Goal: Navigation & Orientation: Find specific page/section

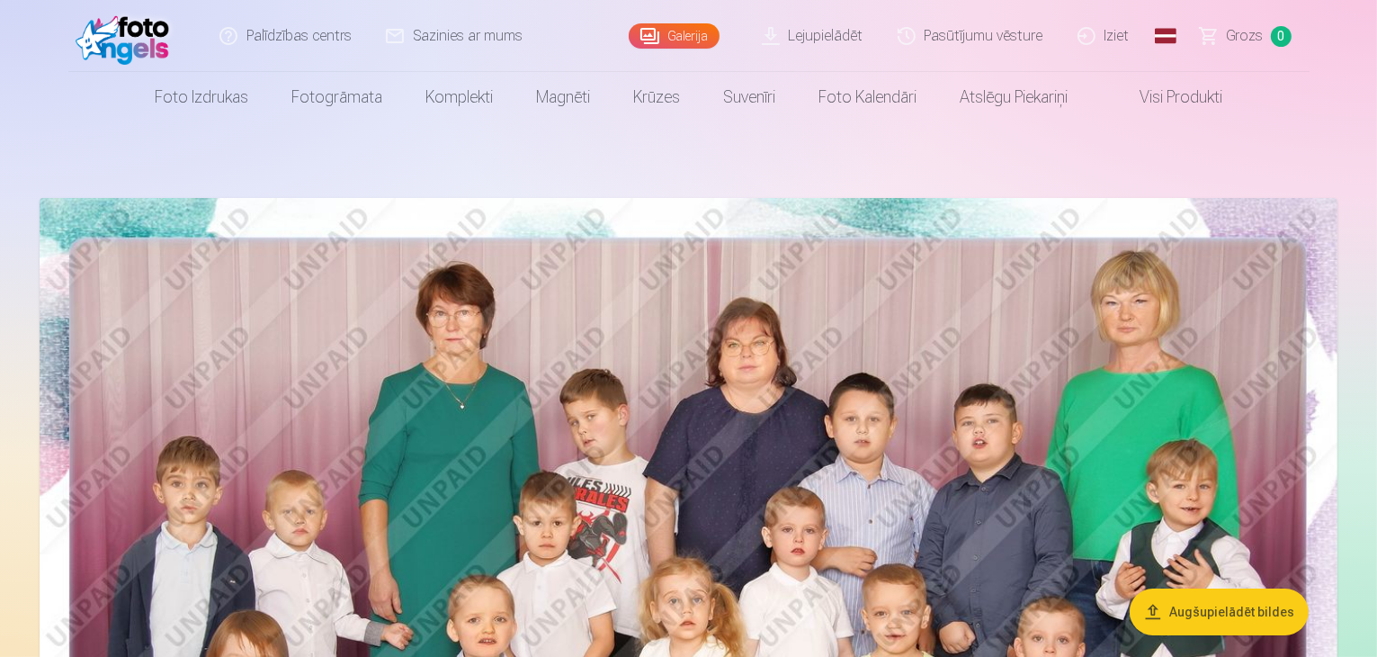
click at [1112, 39] on link "Iziet" at bounding box center [1104, 36] width 86 height 72
